Goal: Transaction & Acquisition: Purchase product/service

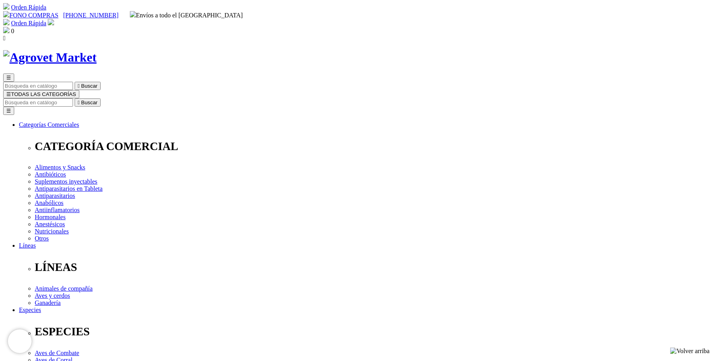
click at [73, 98] on input "Buscar" at bounding box center [38, 102] width 70 height 8
type input "inmunopet 30ml"
click at [120, 98] on button " Buscar" at bounding box center [133, 102] width 26 height 8
